Goal: Navigation & Orientation: Find specific page/section

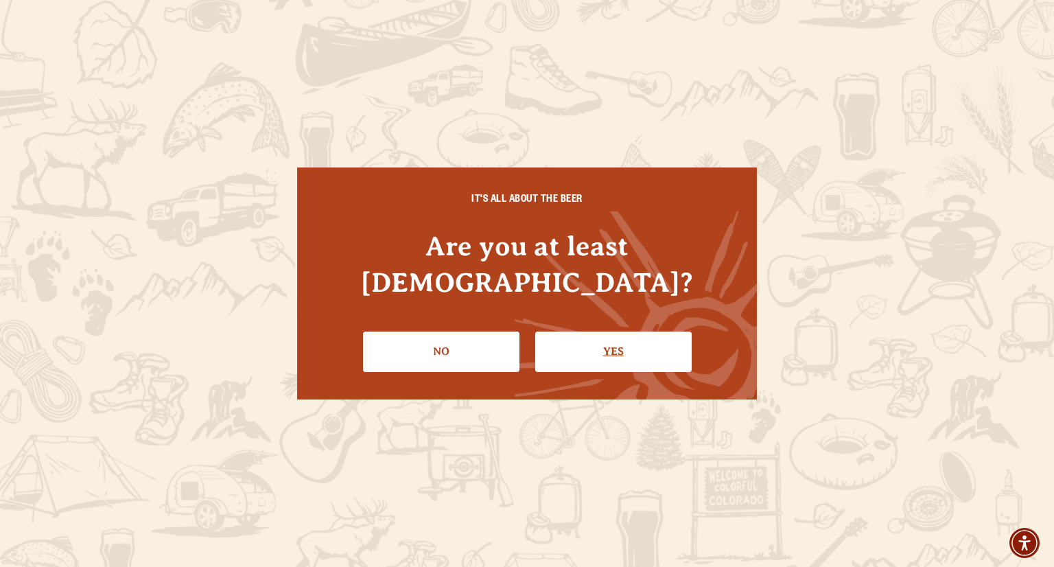
click at [610, 333] on link "Yes" at bounding box center [613, 352] width 157 height 40
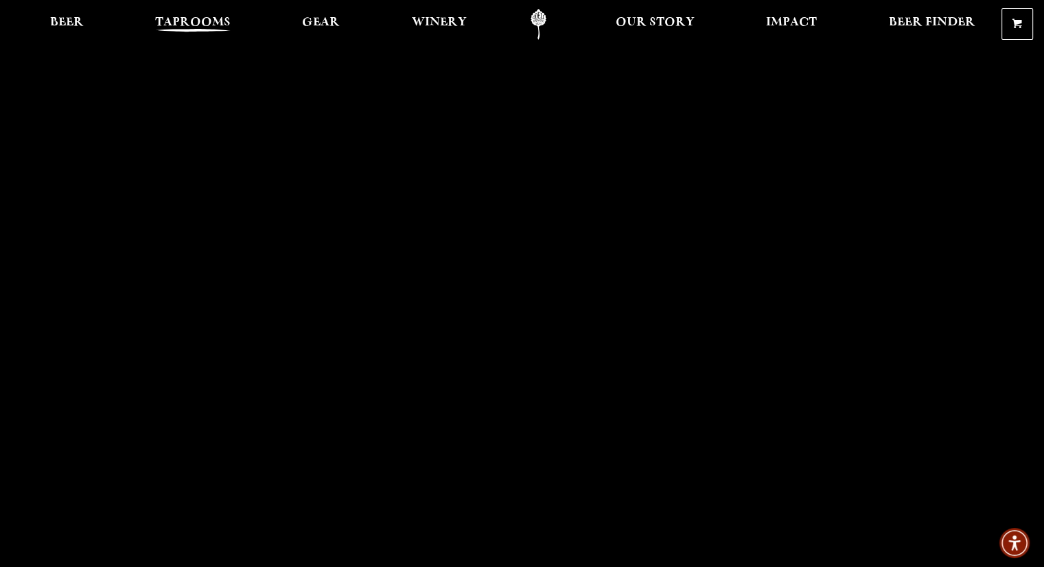
click at [195, 27] on span "Taprooms" at bounding box center [193, 22] width 76 height 11
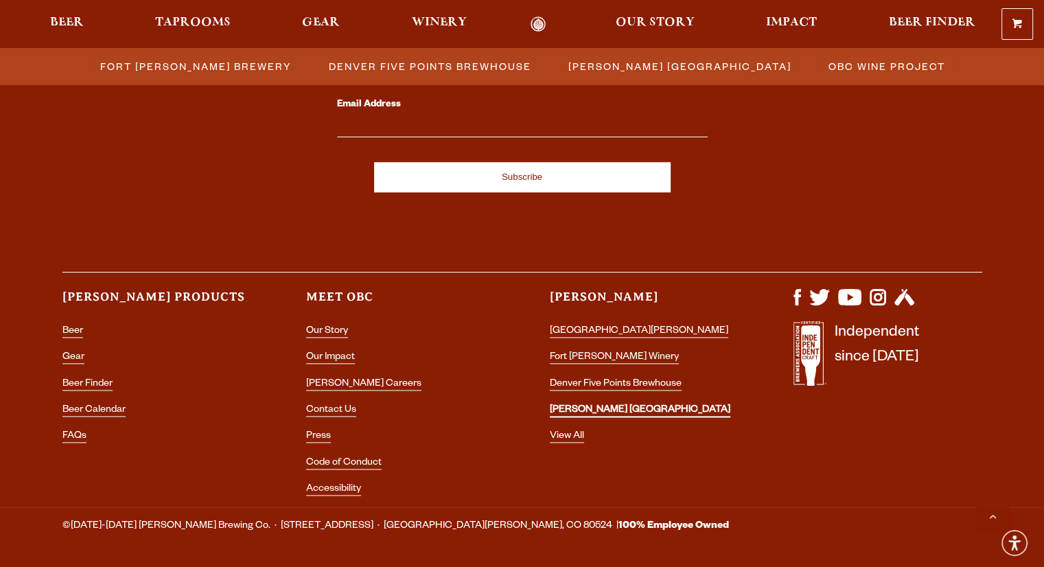
scroll to position [1495, 0]
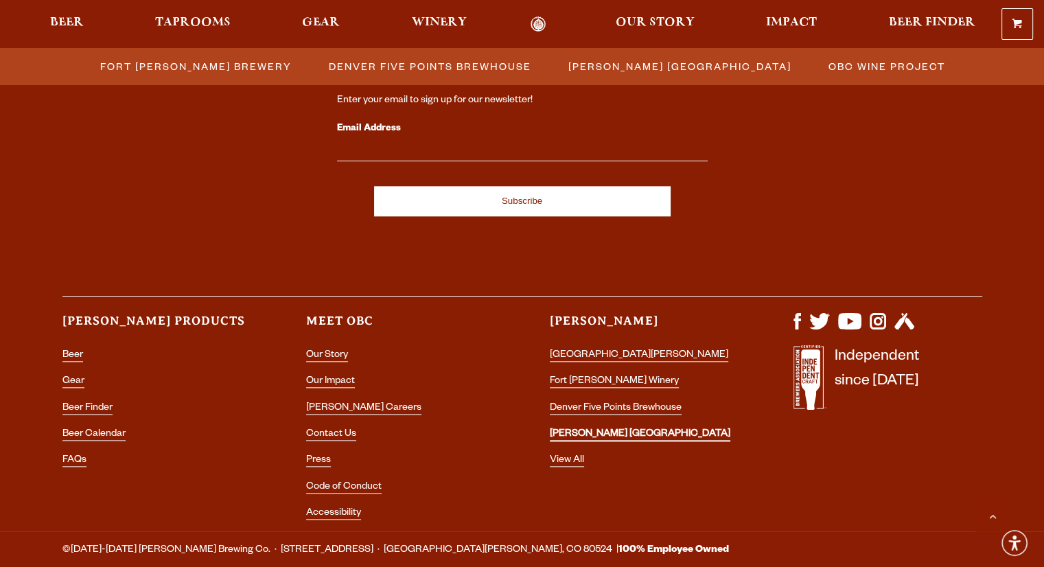
click at [625, 435] on link "[PERSON_NAME] [GEOGRAPHIC_DATA]" at bounding box center [640, 435] width 181 height 12
